Goal: Entertainment & Leisure: Consume media (video, audio)

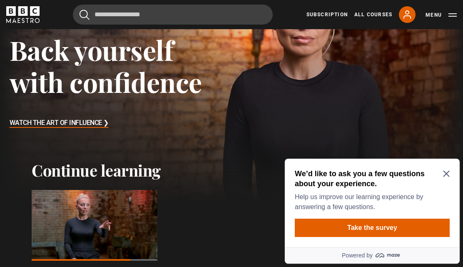
click at [66, 221] on div at bounding box center [95, 225] width 126 height 71
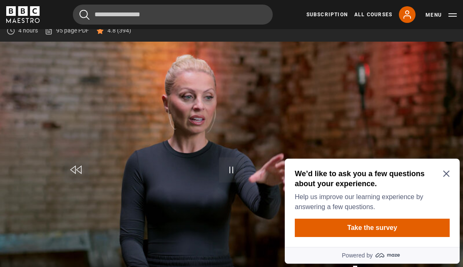
scroll to position [357, 0]
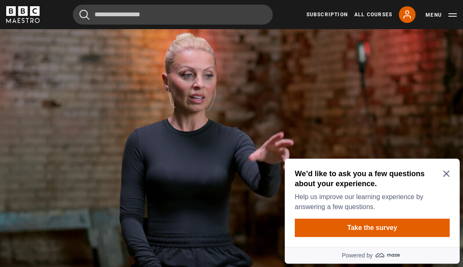
click at [447, 168] on div "We’d like to ask you a few questions about your experience. Help us improve our…" at bounding box center [372, 203] width 175 height 88
click at [445, 177] on icon "Close Maze Prompt" at bounding box center [446, 173] width 7 height 7
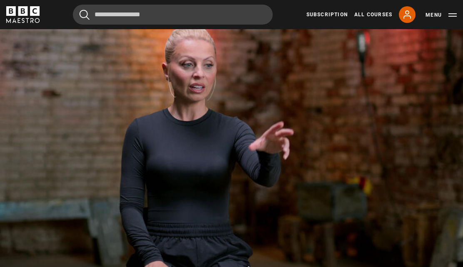
scroll to position [368, 0]
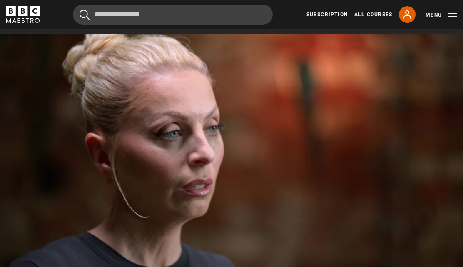
scroll to position [354, 0]
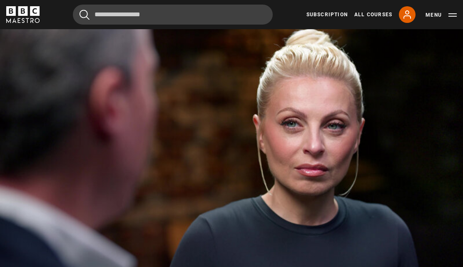
scroll to position [351, 0]
